Goal: Complete application form: Complete application form

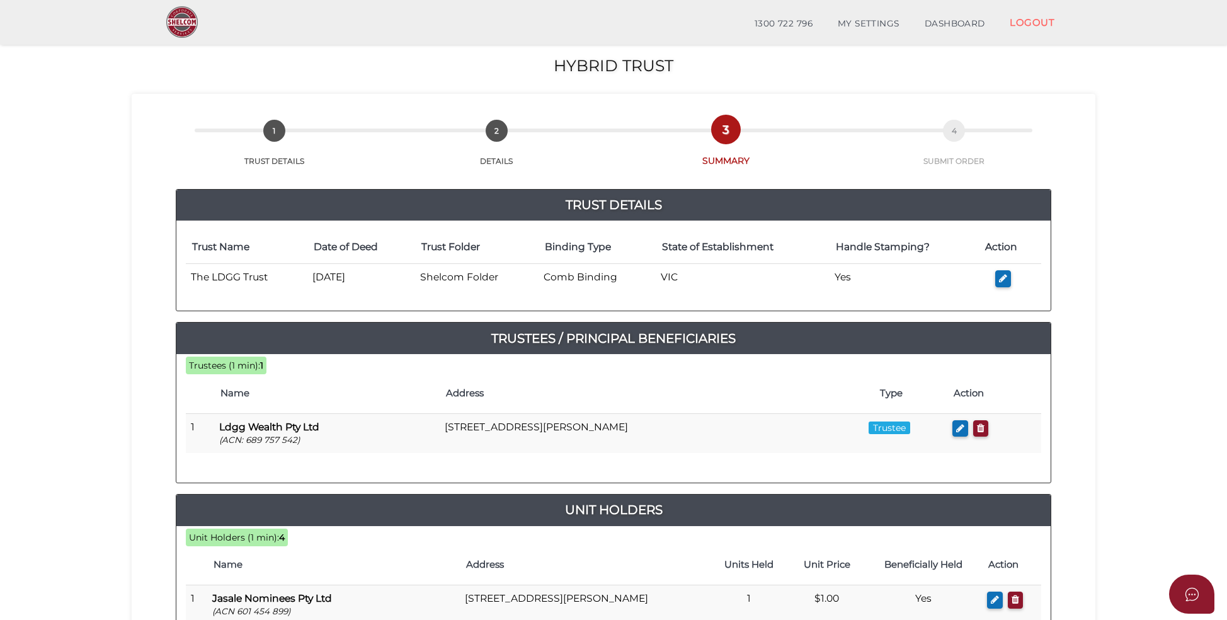
scroll to position [304, 0]
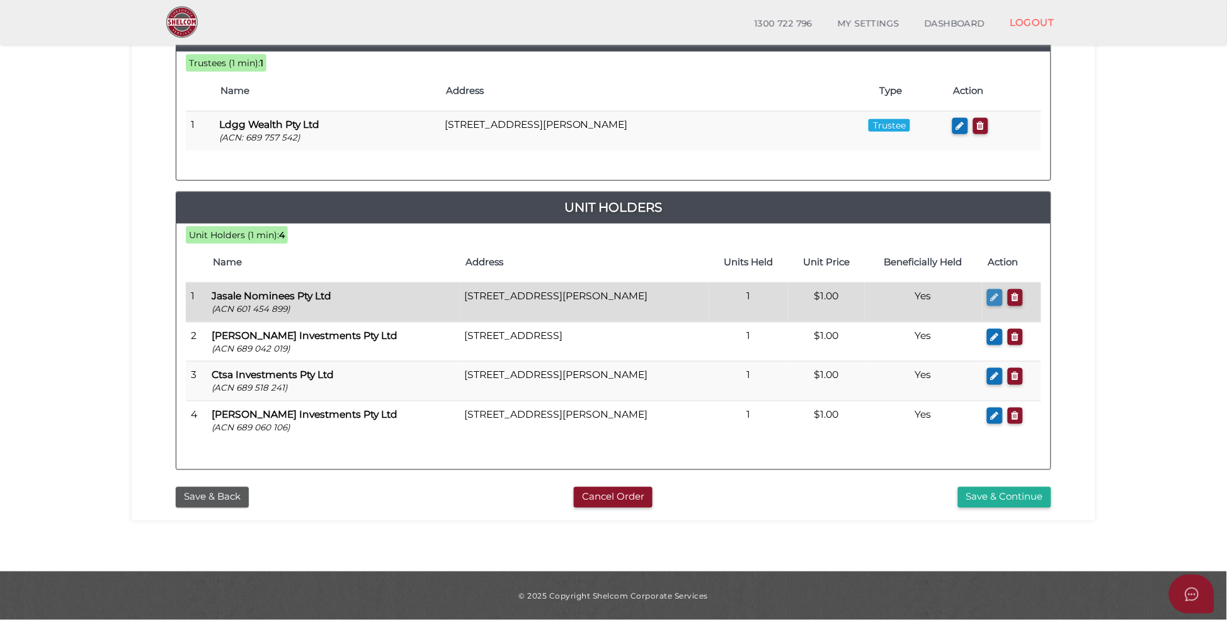
click at [997, 293] on icon "button" at bounding box center [995, 296] width 8 height 9
checkbox input "true"
type input "601454899"
type input "Jasale Nominees Pty Ltd"
type input "1"
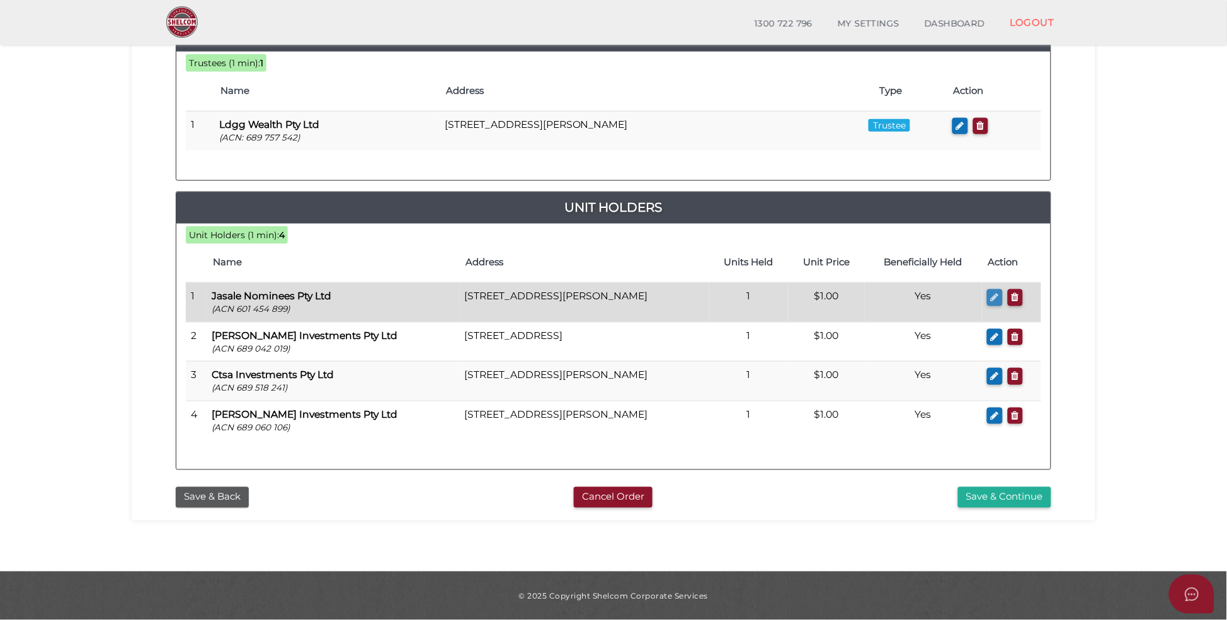
select select "$1.00"
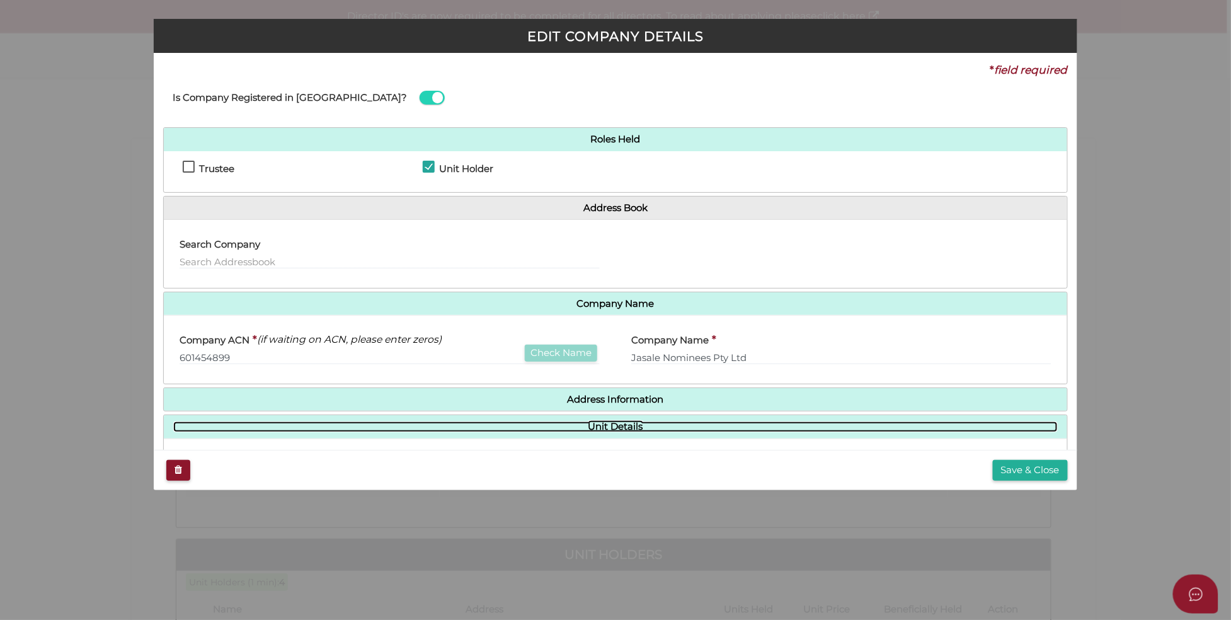
click at [634, 427] on link "Unit Details" at bounding box center [615, 427] width 885 height 11
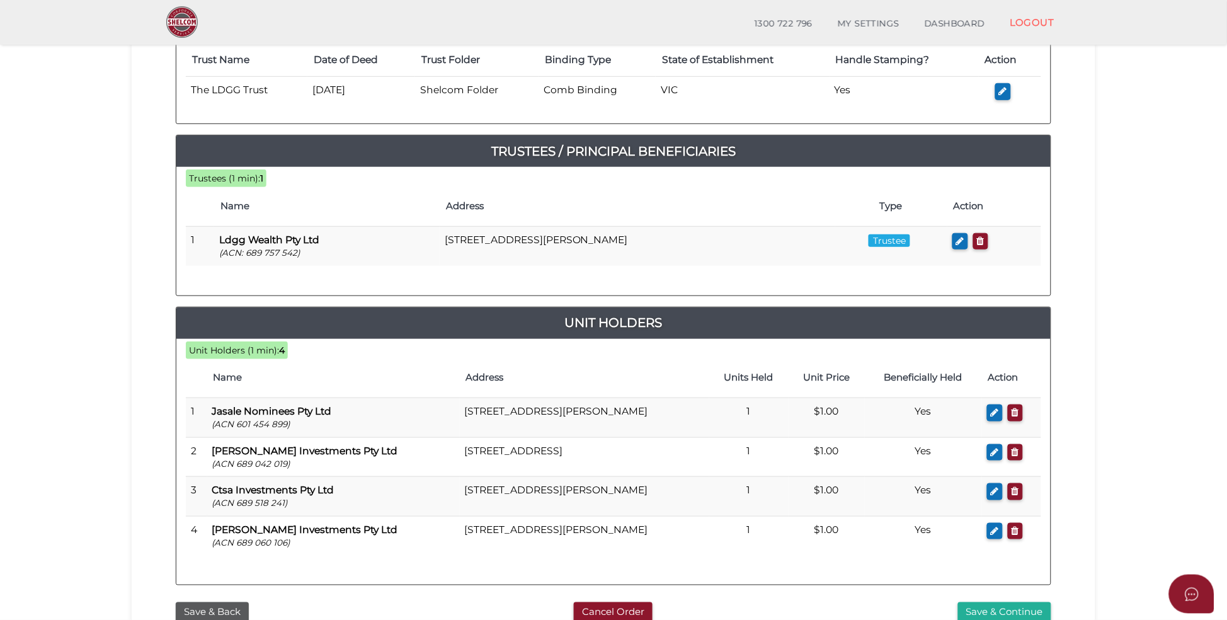
scroll to position [189, 0]
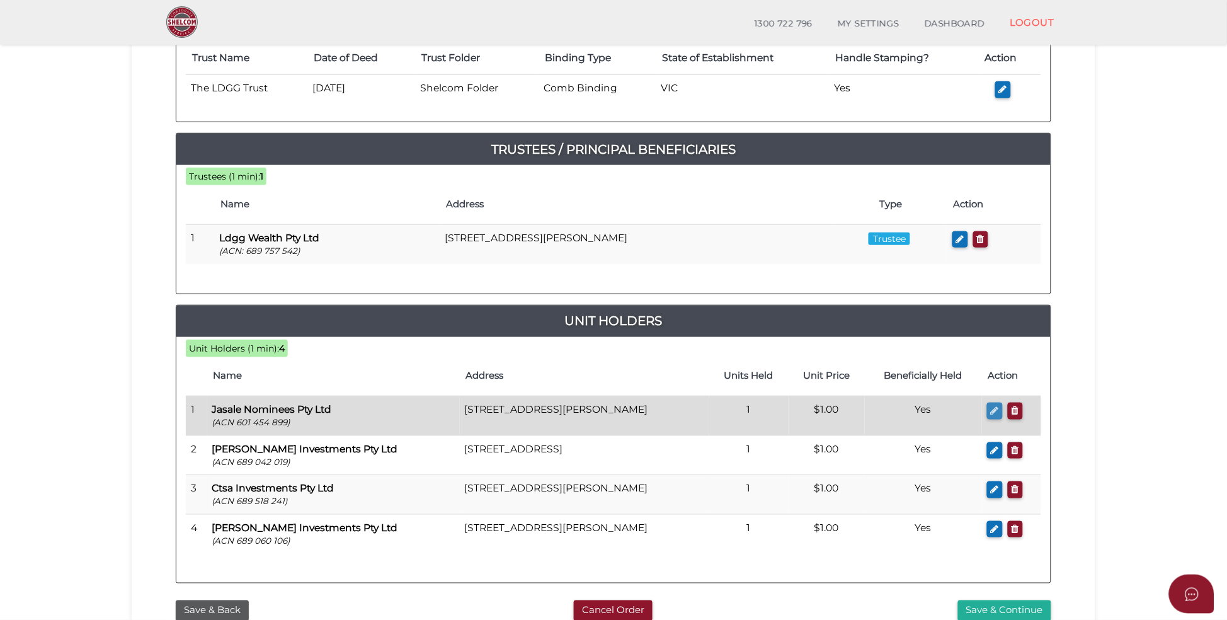
click at [994, 411] on icon "button" at bounding box center [995, 410] width 8 height 9
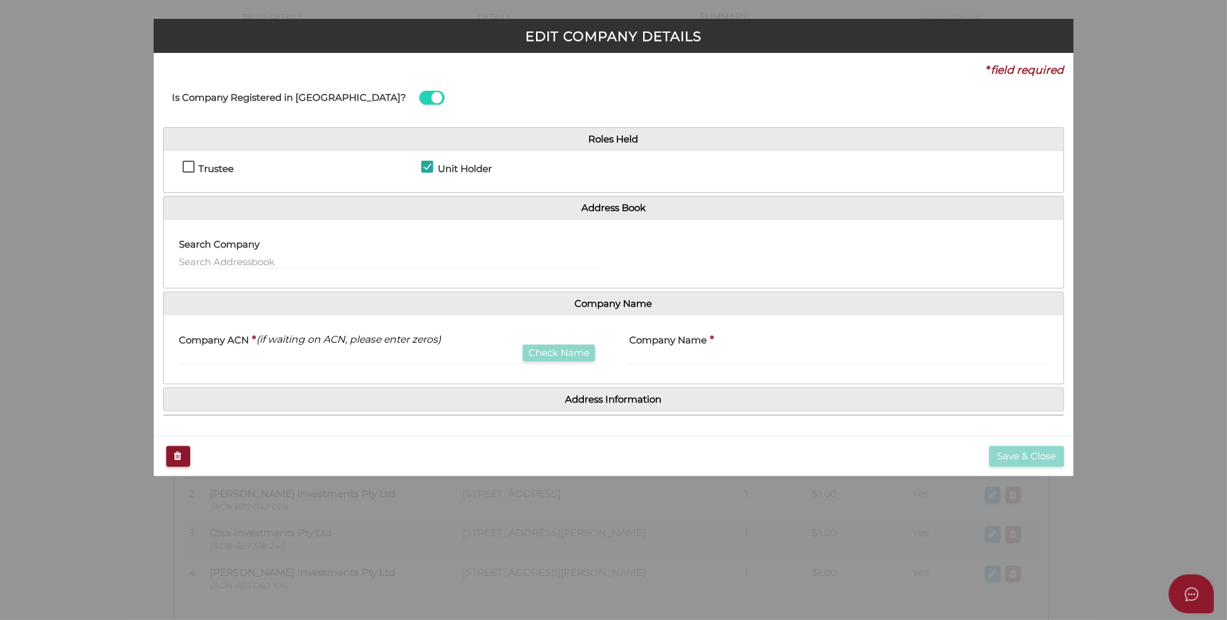
checkbox input "true"
type input "601454899"
type input "Jasale Nominees Pty Ltd"
type input "1"
select select "$1.00"
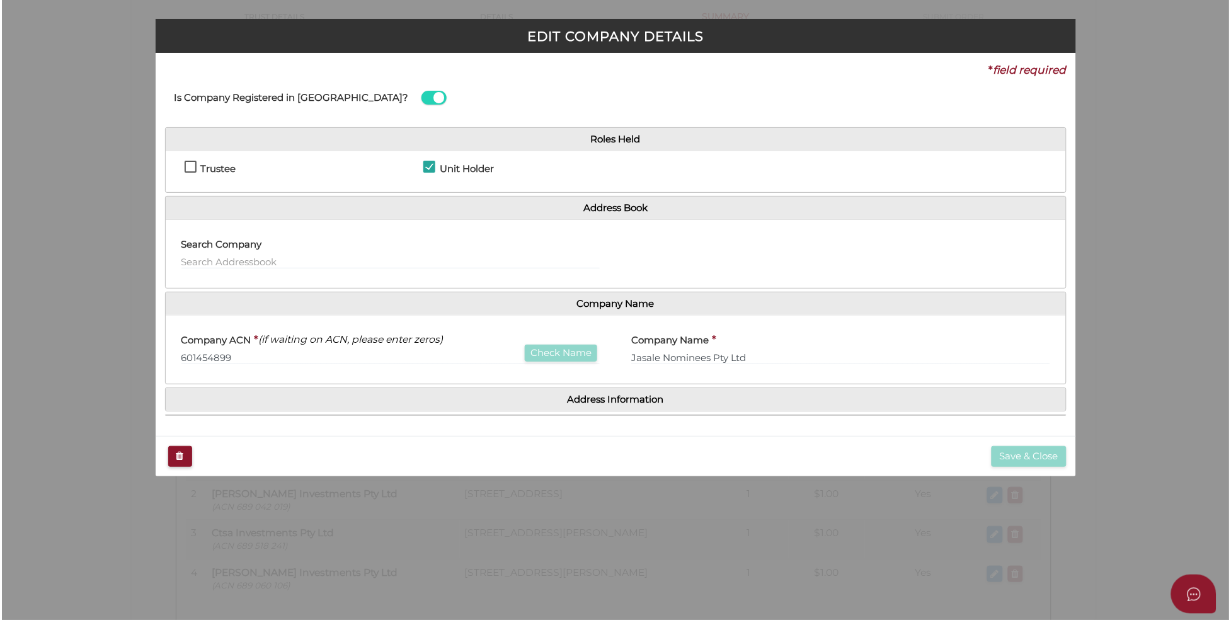
scroll to position [0, 0]
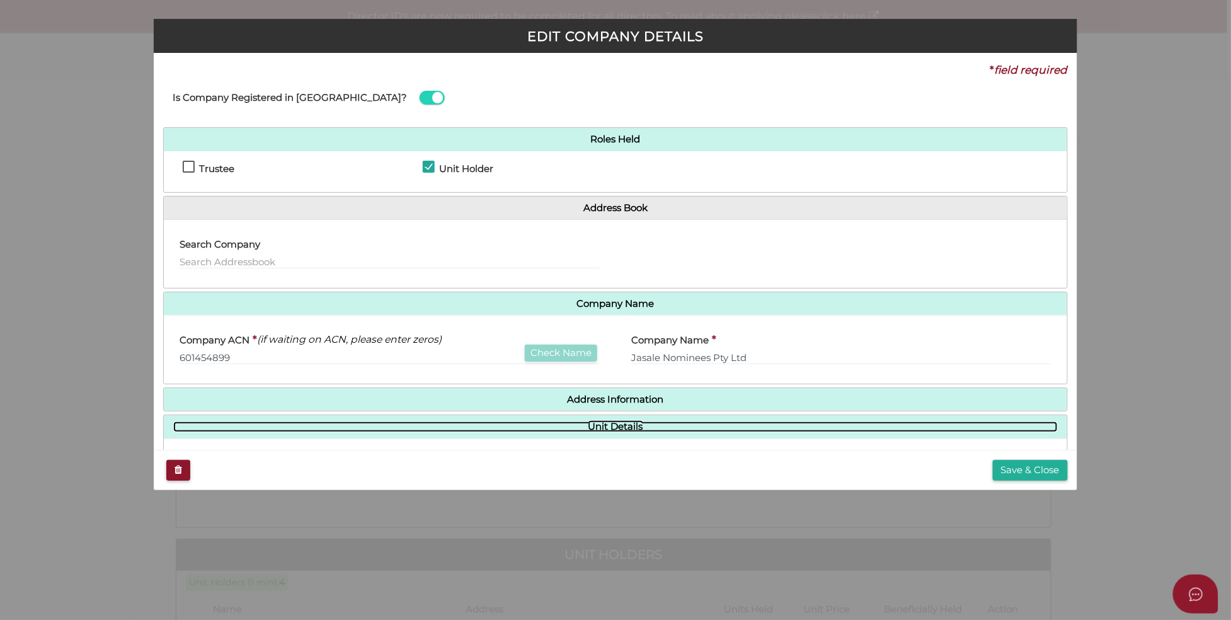
click at [635, 432] on link "Unit Details" at bounding box center [615, 427] width 885 height 11
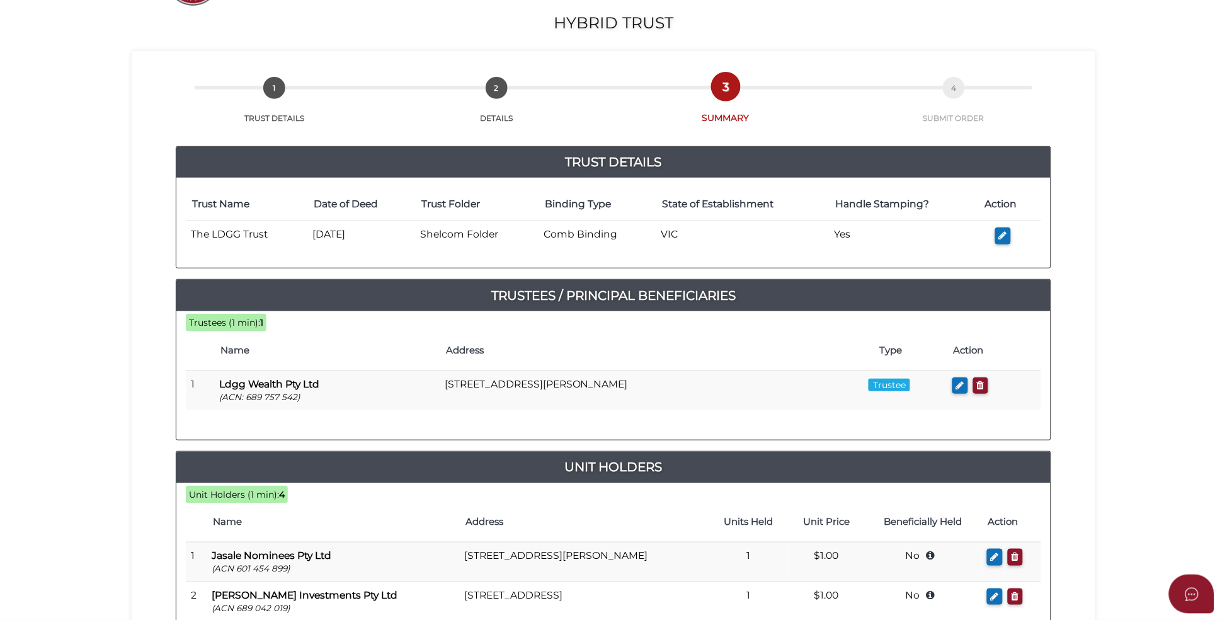
scroll to position [304, 0]
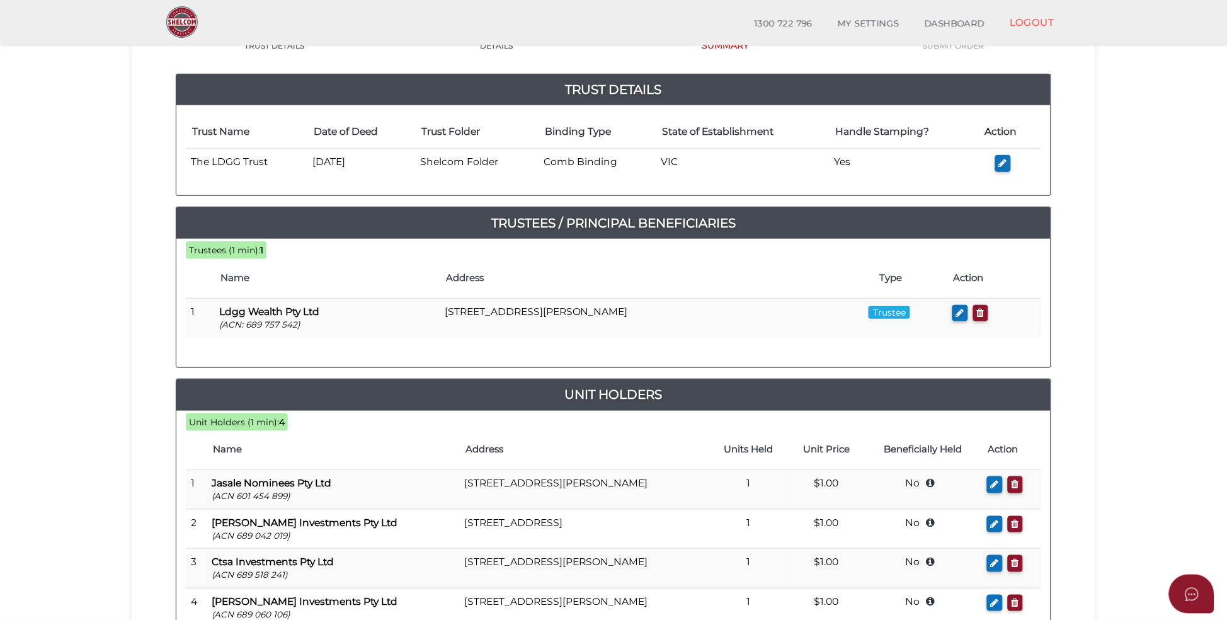
scroll to position [95, 0]
